Goal: Task Accomplishment & Management: Understand process/instructions

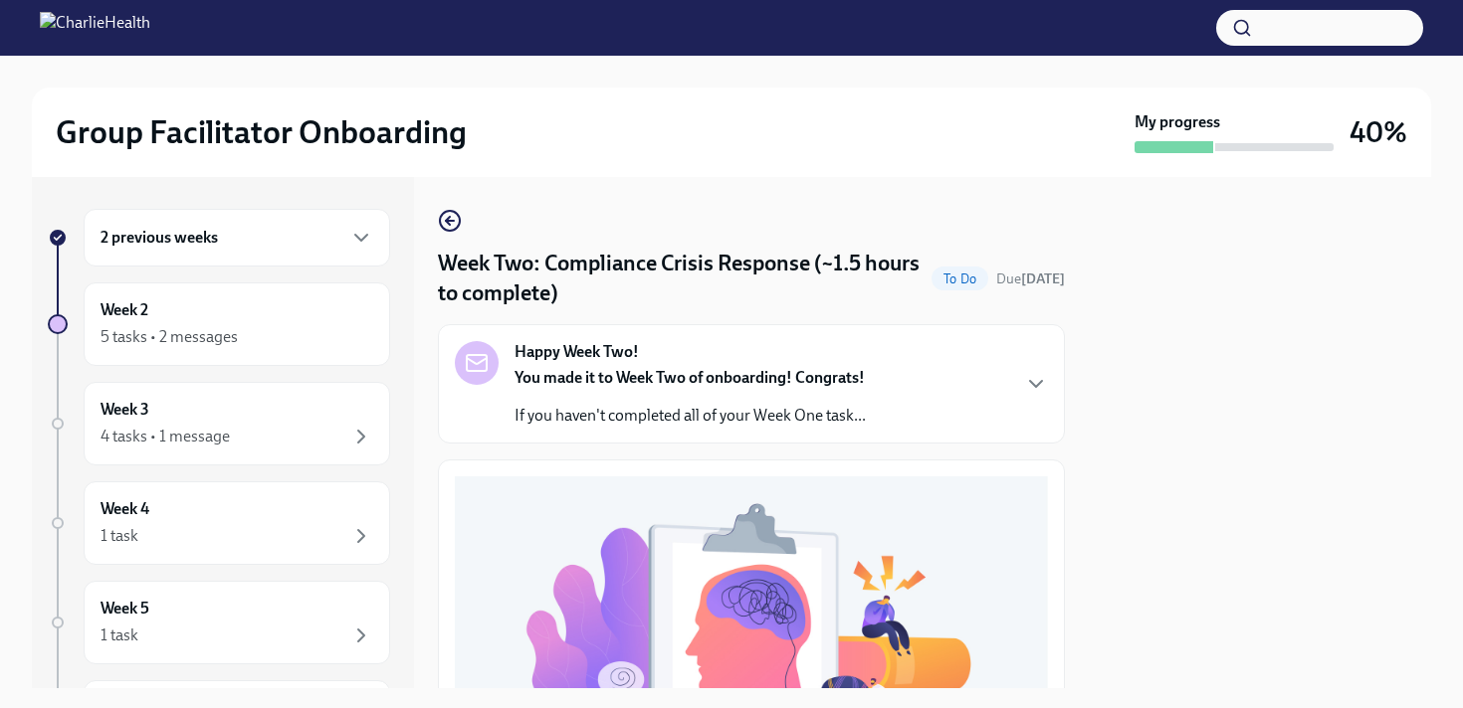
scroll to position [671, 0]
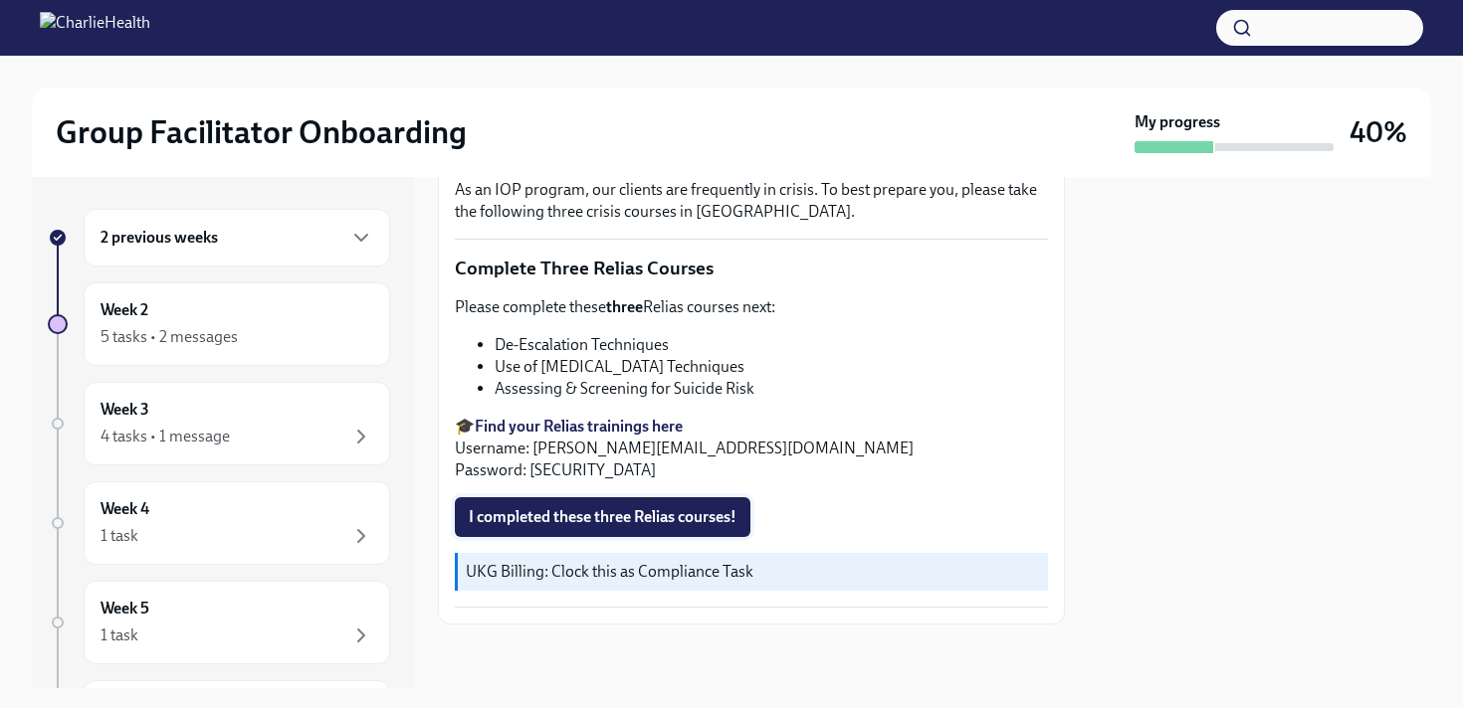
click at [602, 509] on span "I completed these three Relias courses!" at bounding box center [603, 517] width 268 height 20
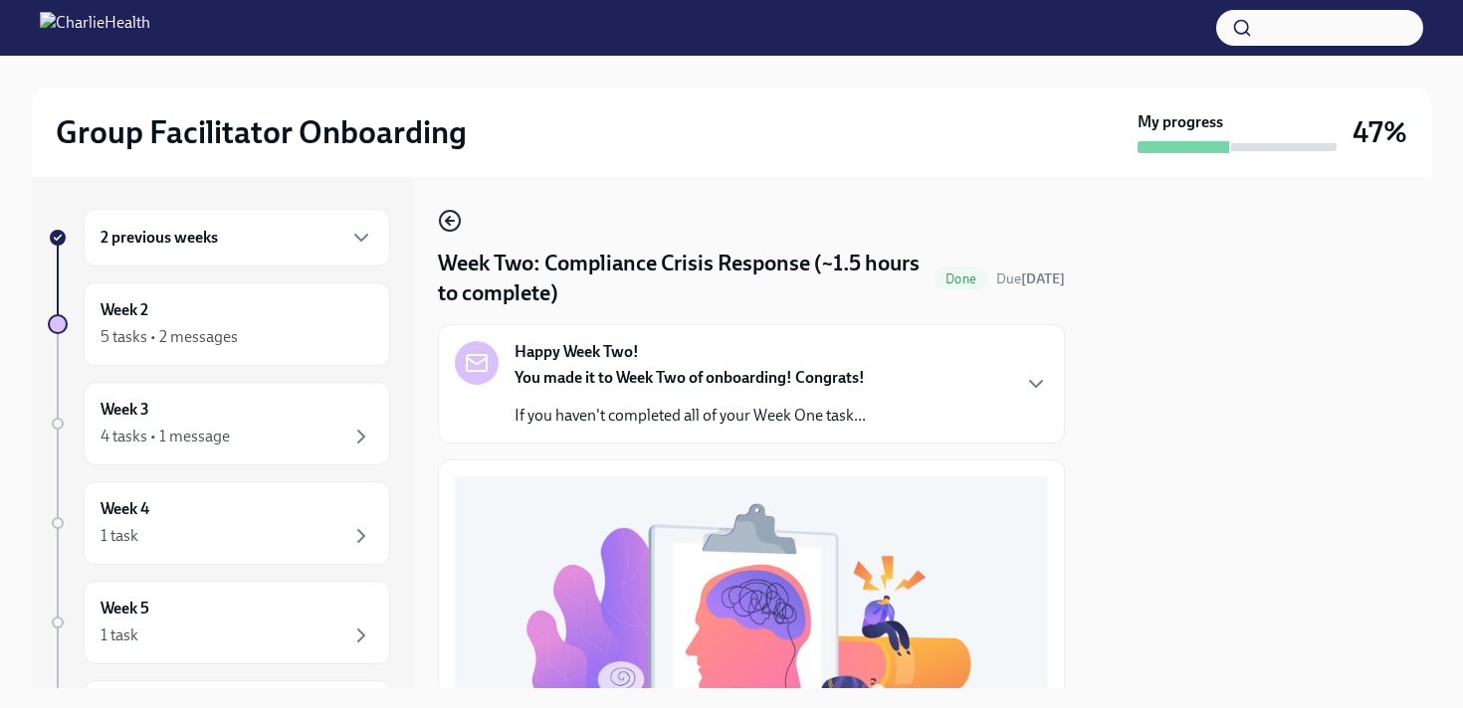
click at [452, 214] on icon "button" at bounding box center [450, 221] width 24 height 24
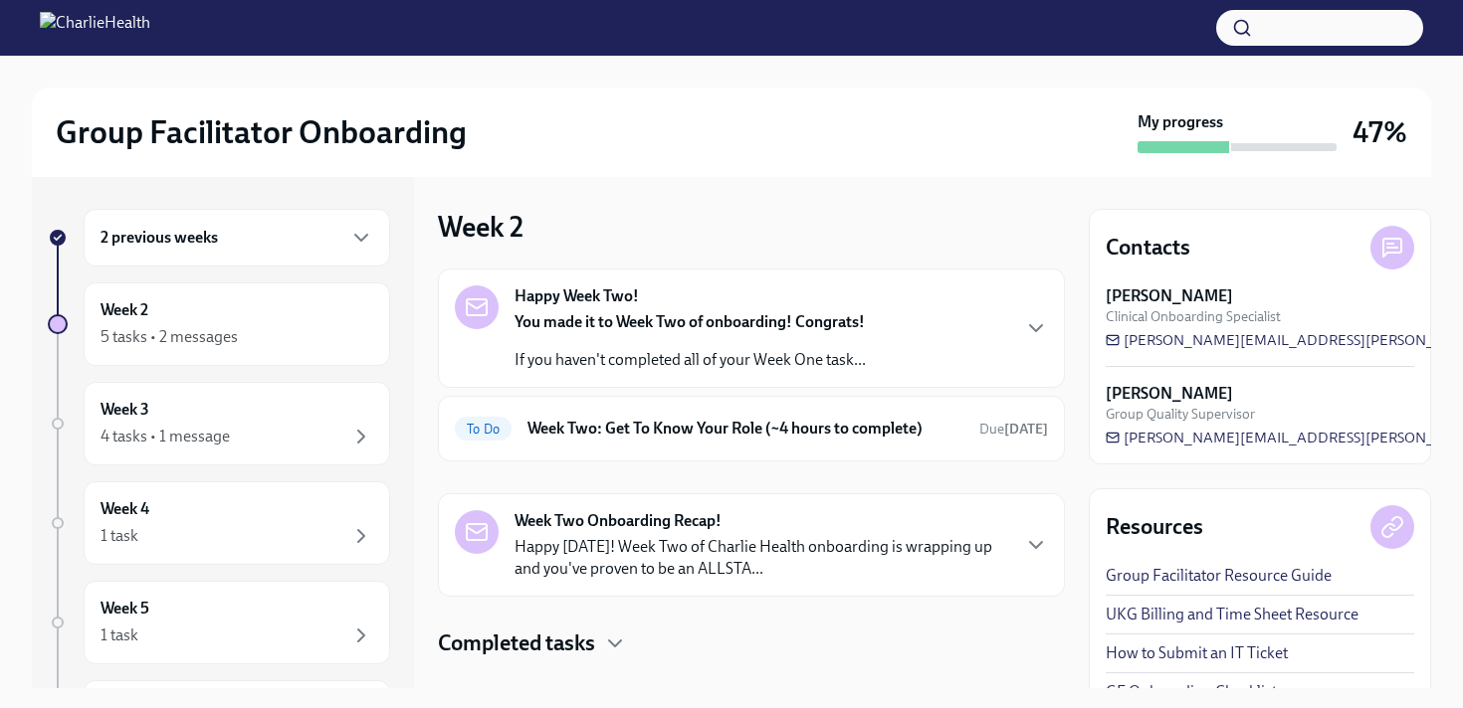
scroll to position [34, 0]
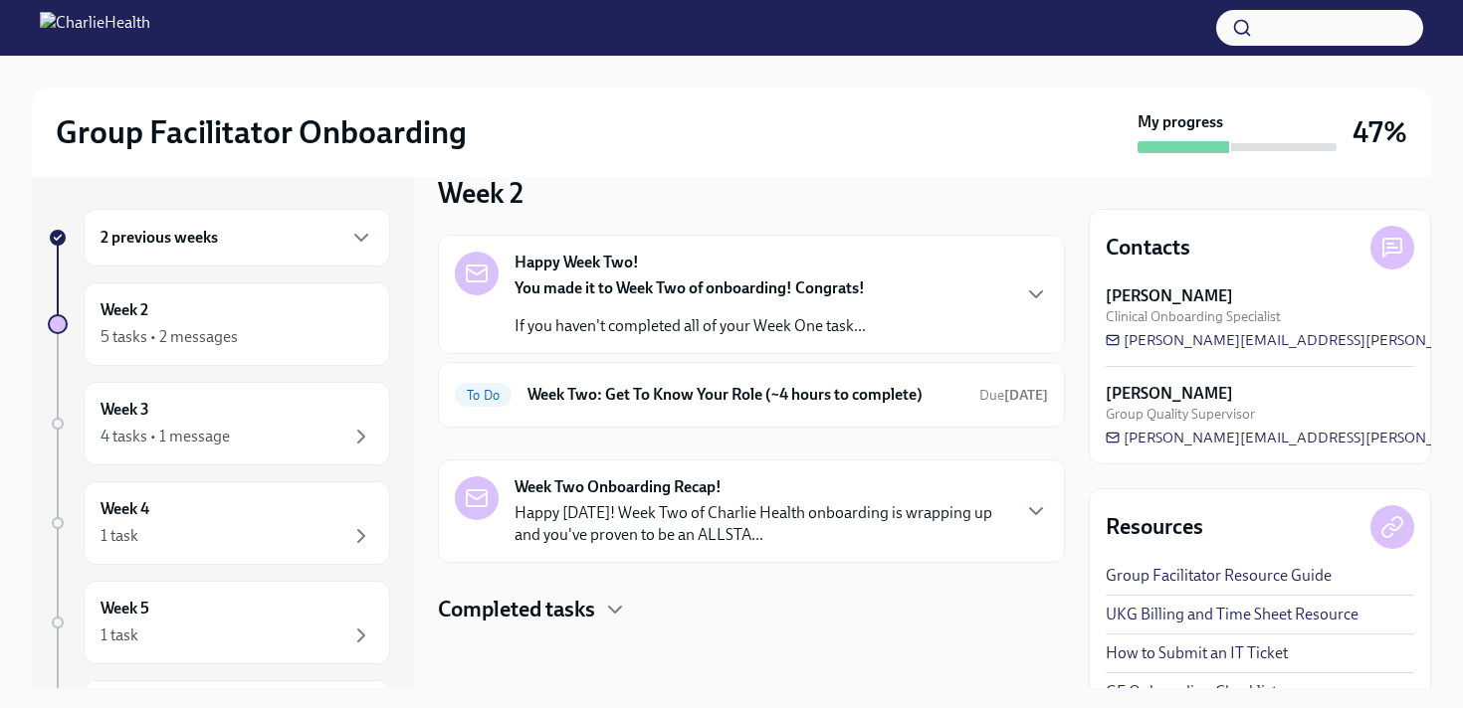
click at [554, 610] on h4 "Completed tasks" at bounding box center [516, 610] width 157 height 30
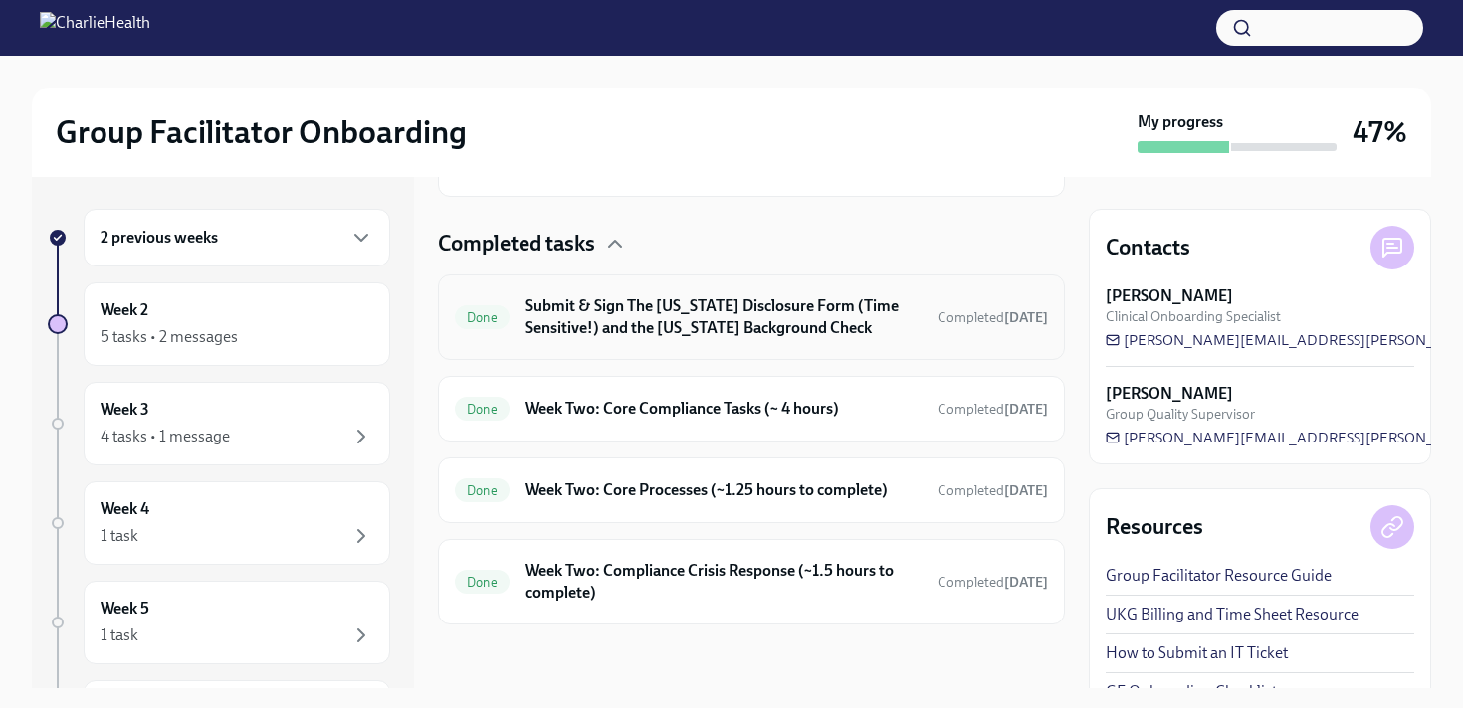
click at [799, 328] on h6 "Submit & Sign The [US_STATE] Disclosure Form (Time Sensitive!) and the [US_STAT…" at bounding box center [723, 317] width 396 height 44
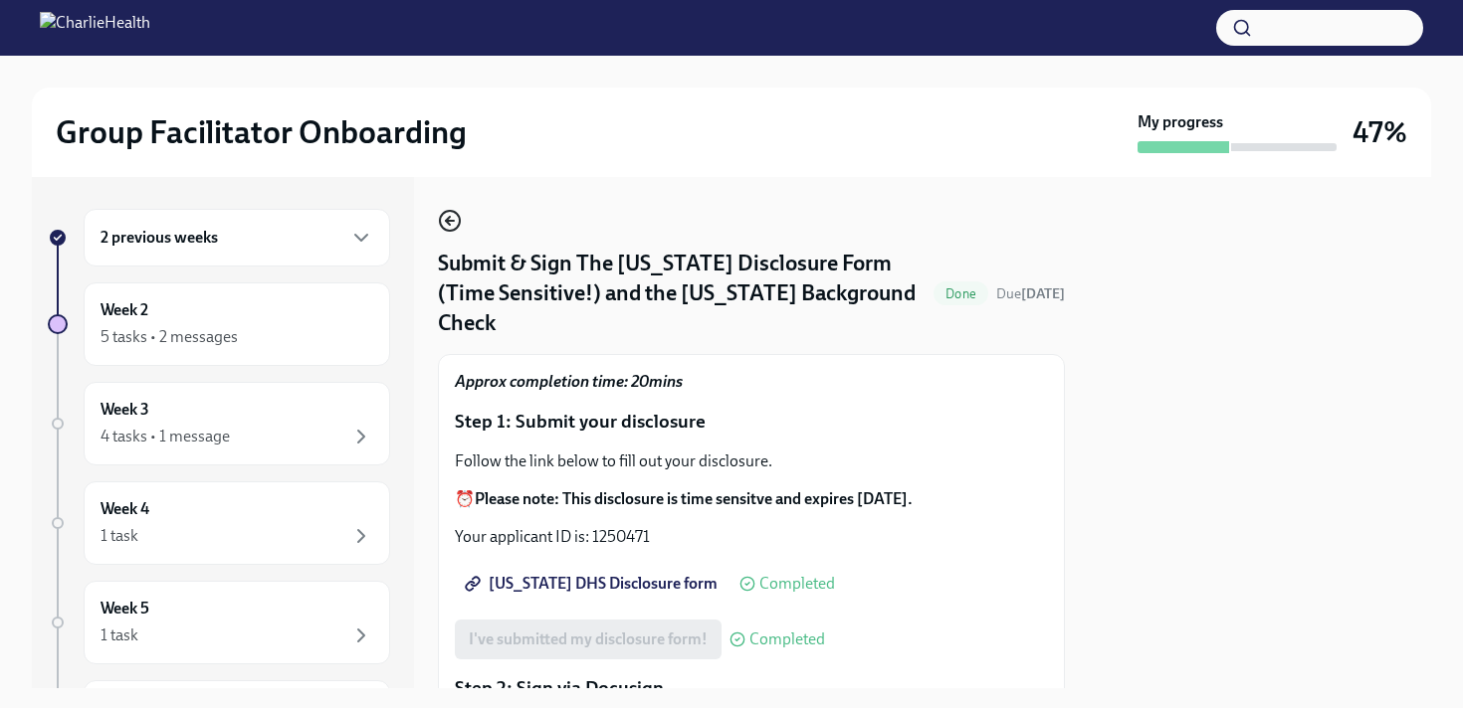
click at [439, 213] on icon "button" at bounding box center [450, 221] width 24 height 24
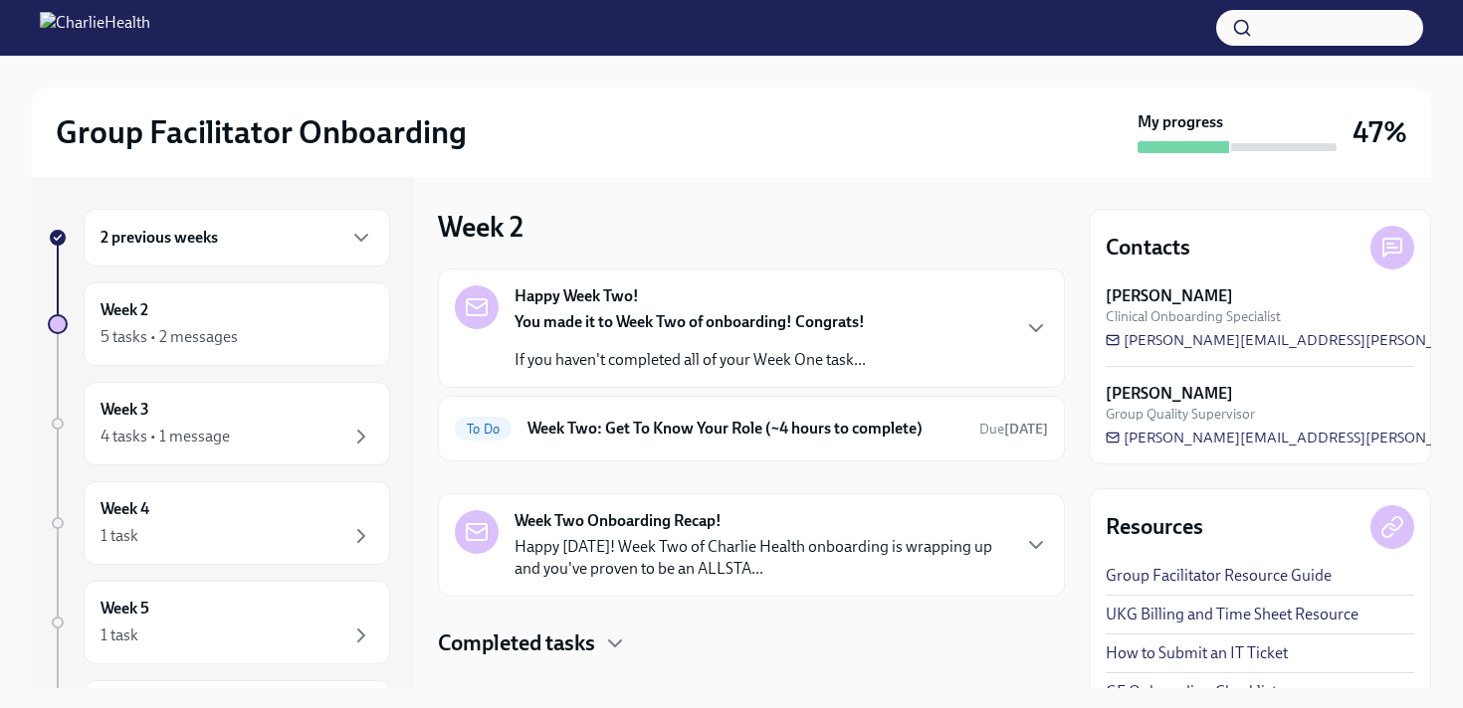
scroll to position [34, 0]
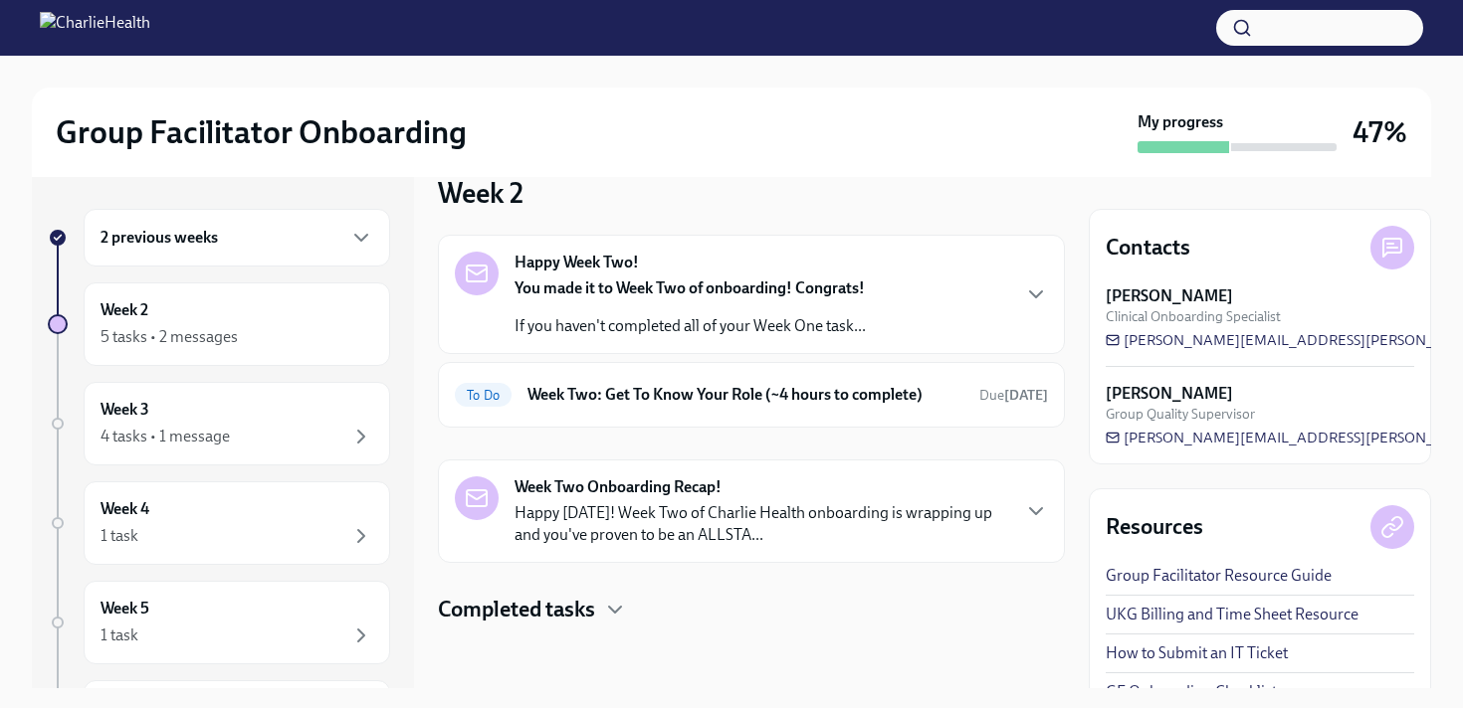
click at [577, 598] on h4 "Completed tasks" at bounding box center [516, 610] width 157 height 30
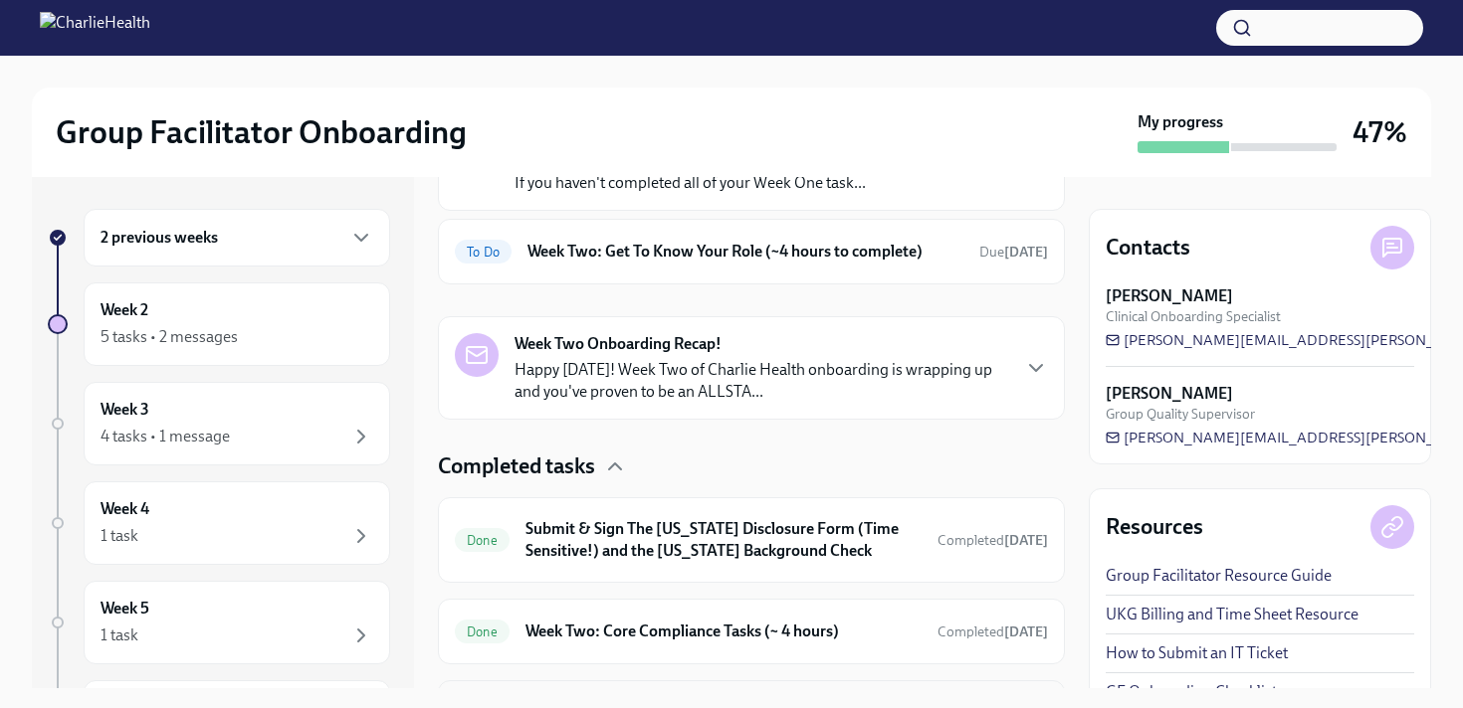
scroll to position [68, 0]
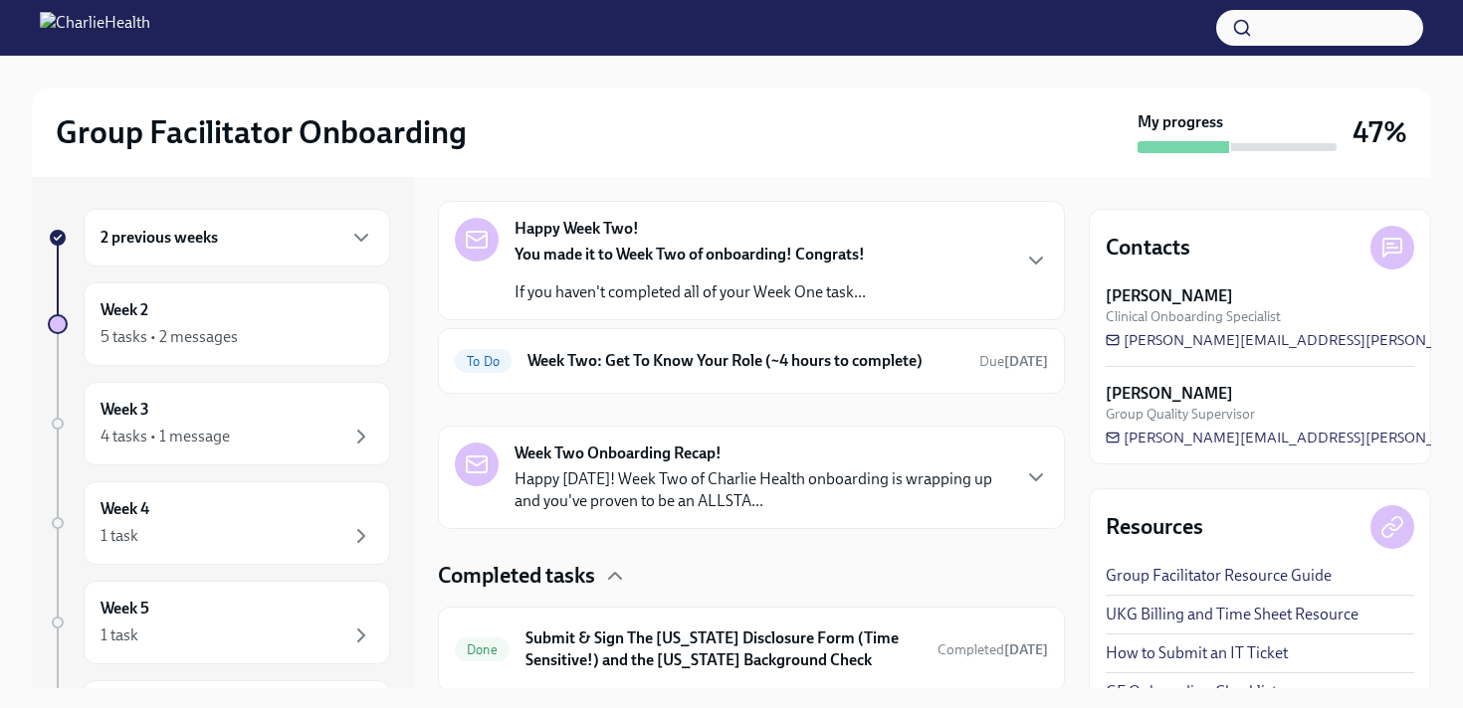
click at [768, 459] on div "Week Two Onboarding Recap! Happy [DATE]! Week Two of Charlie Health onboarding …" at bounding box center [760, 478] width 493 height 70
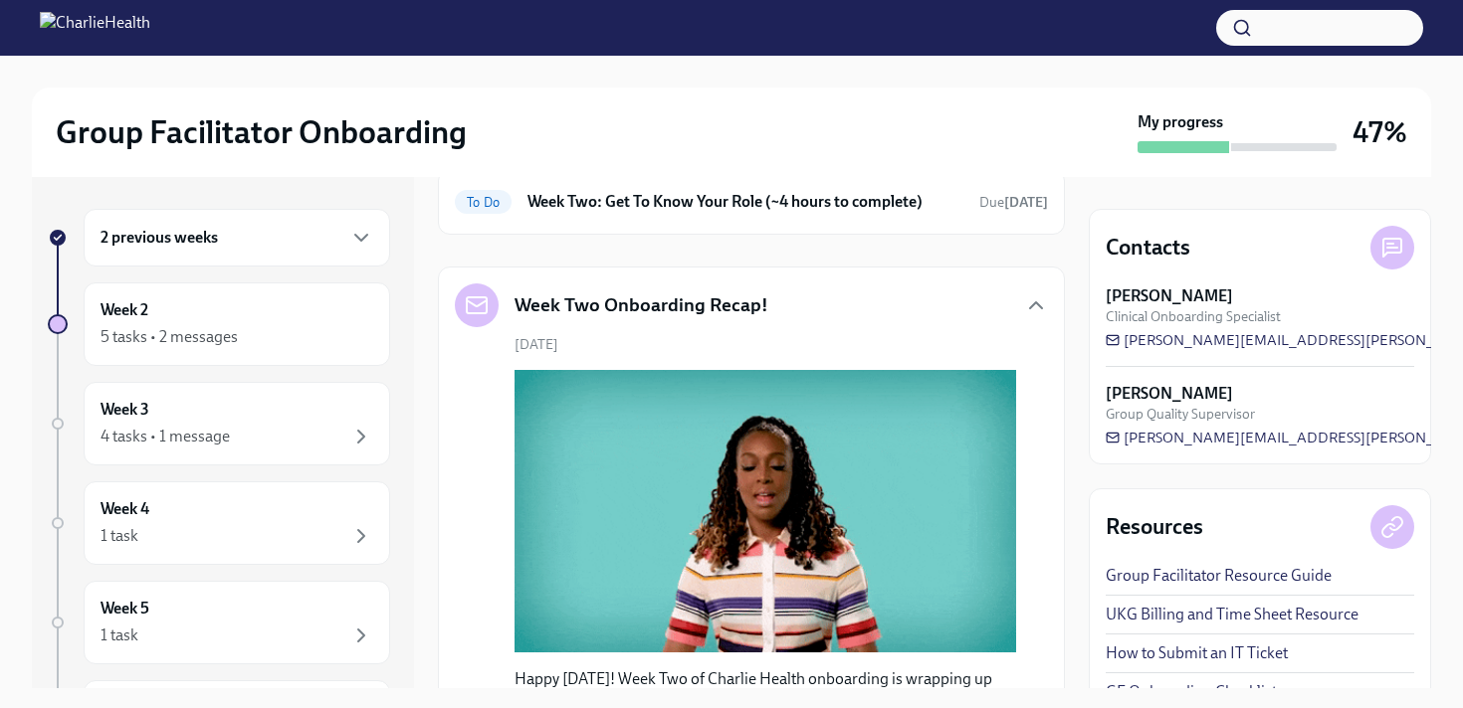
scroll to position [219, 0]
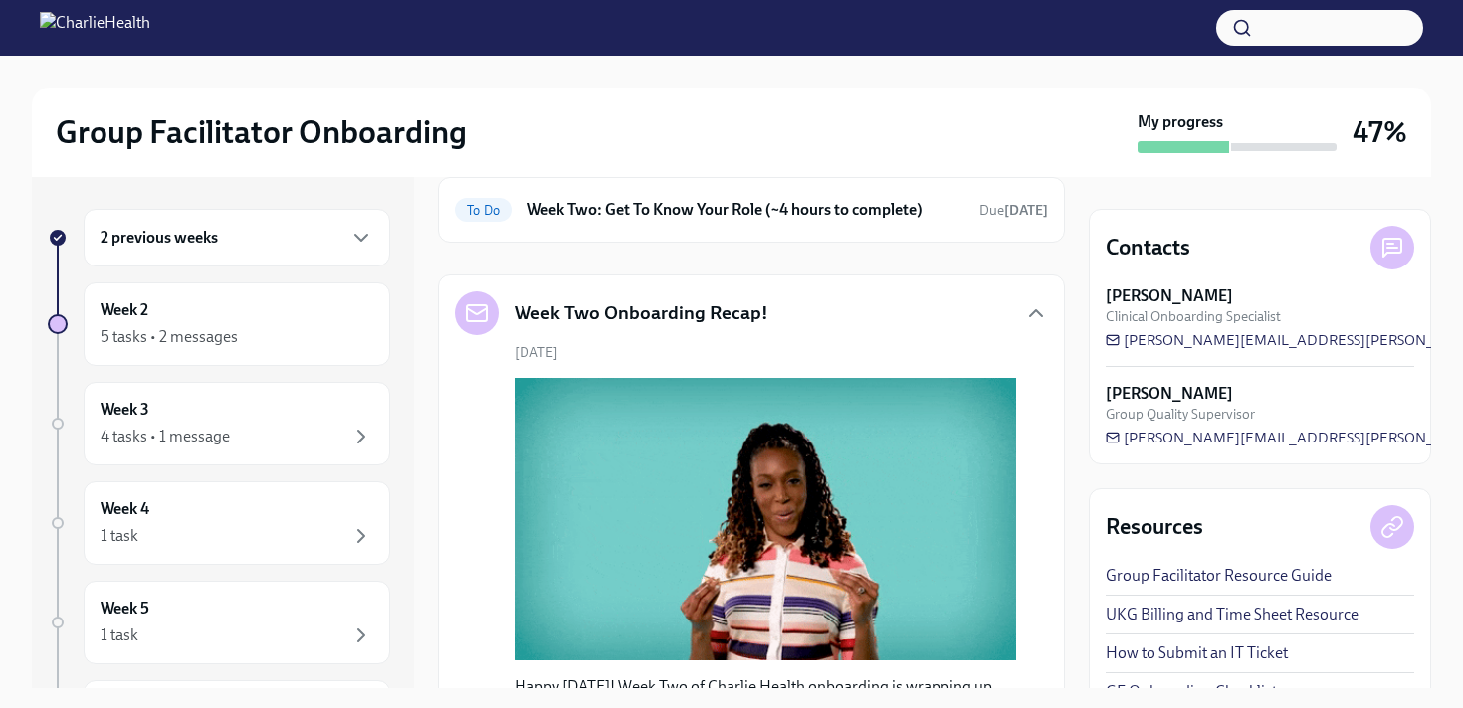
click at [732, 316] on h5 "Week Two Onboarding Recap!" at bounding box center [641, 313] width 254 height 26
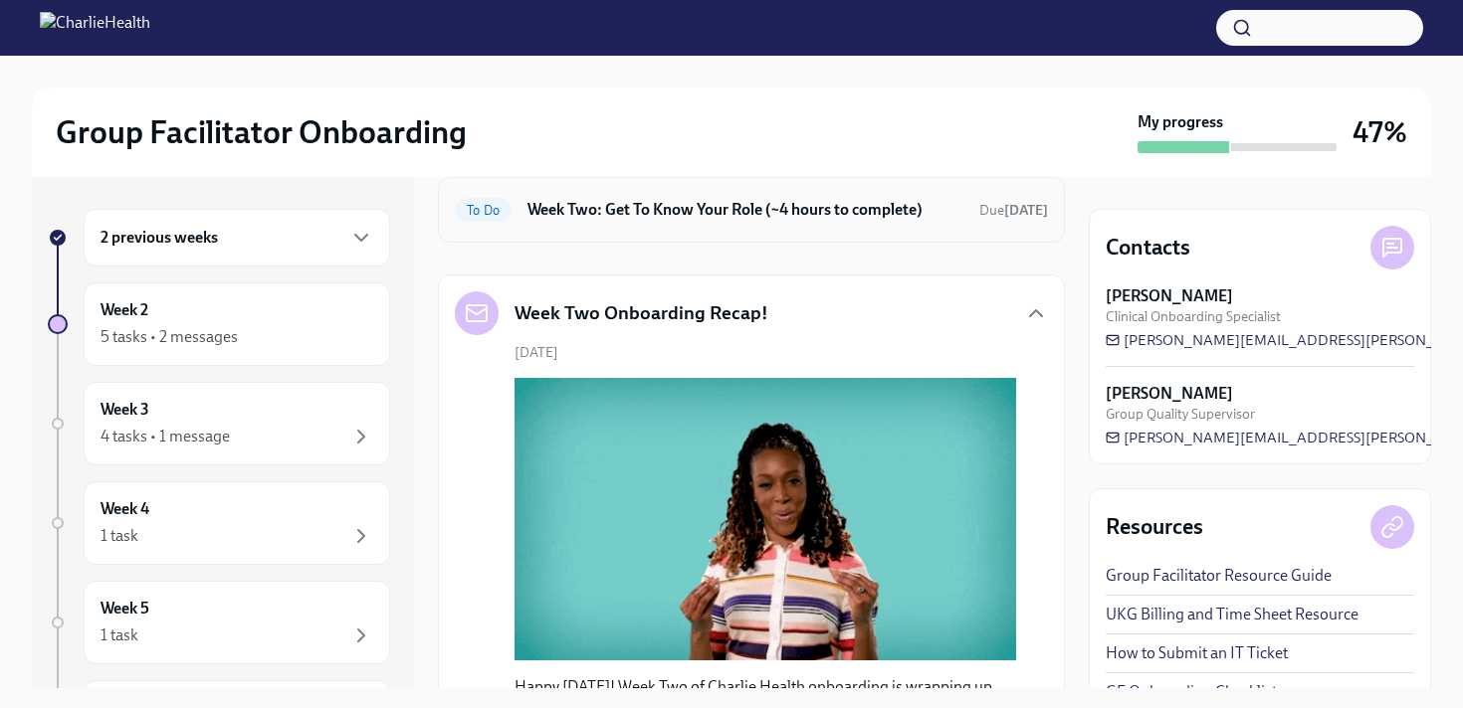
click at [935, 236] on div "To Do Week Two: Get To Know Your Role (~4 hours to complete) Due [DATE]" at bounding box center [751, 210] width 627 height 66
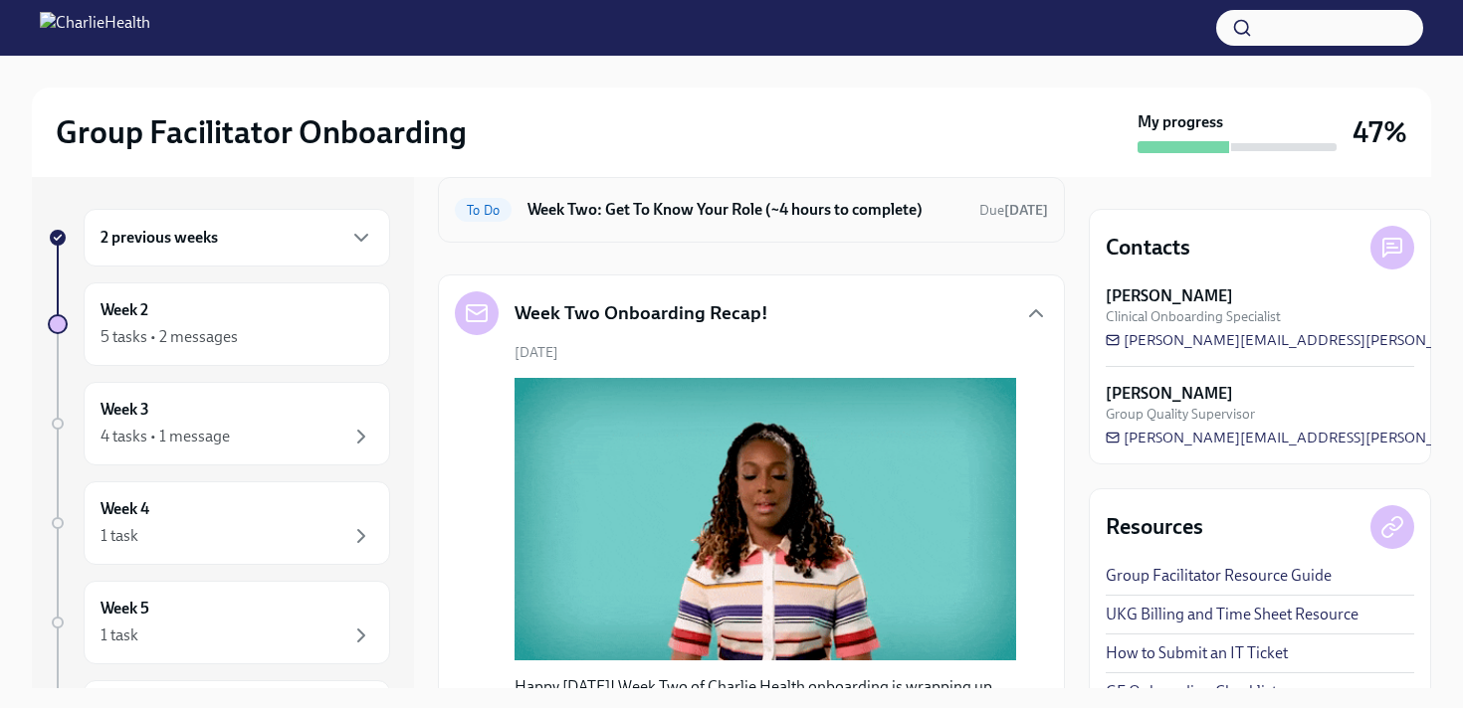
click at [892, 205] on h6 "Week Two: Get To Know Your Role (~4 hours to complete)" at bounding box center [745, 210] width 436 height 22
